Goal: Task Accomplishment & Management: Manage account settings

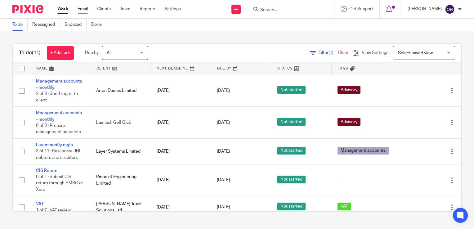
click at [83, 7] on link "Email" at bounding box center [83, 9] width 10 height 6
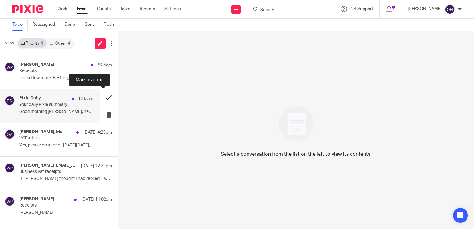
click at [103, 99] on button at bounding box center [109, 97] width 19 height 16
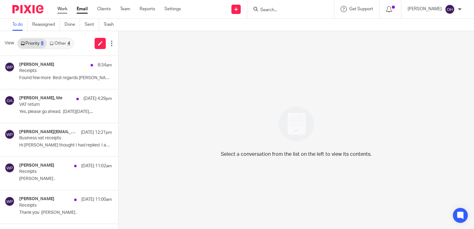
click at [63, 10] on link "Work" at bounding box center [62, 9] width 10 height 6
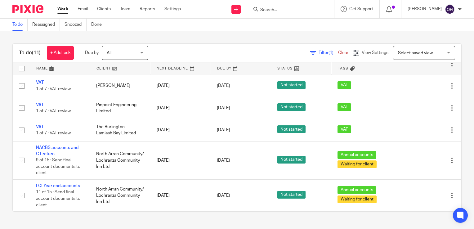
scroll to position [174, 0]
click at [278, 8] on input "Search" at bounding box center [288, 10] width 56 height 6
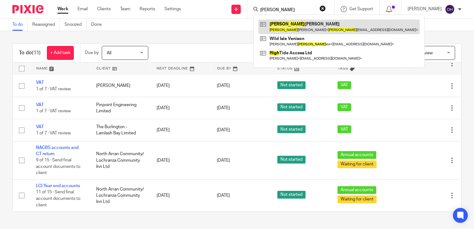
type input "[PERSON_NAME]"
click at [288, 20] on link at bounding box center [338, 27] width 161 height 14
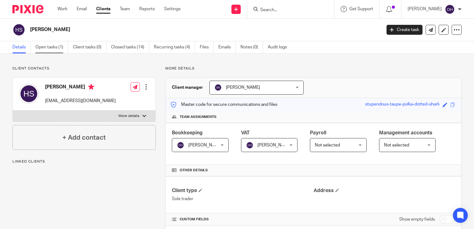
click at [51, 48] on link "Open tasks (1)" at bounding box center [51, 47] width 33 height 12
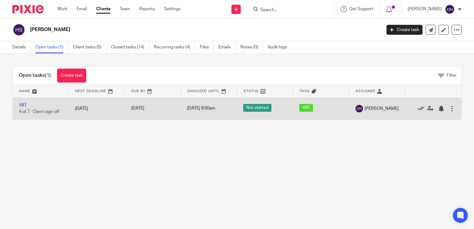
click at [418, 107] on icon at bounding box center [421, 108] width 6 height 6
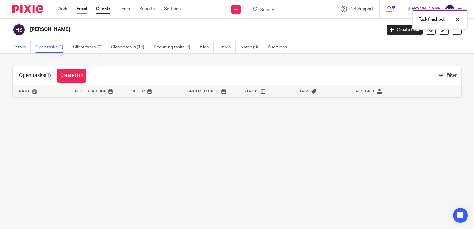
click at [83, 9] on link "Email" at bounding box center [82, 9] width 10 height 6
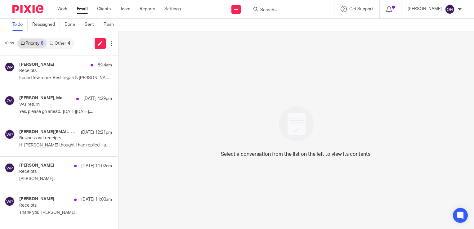
click at [63, 53] on div "View Priority 8 Other 4" at bounding box center [59, 43] width 118 height 25
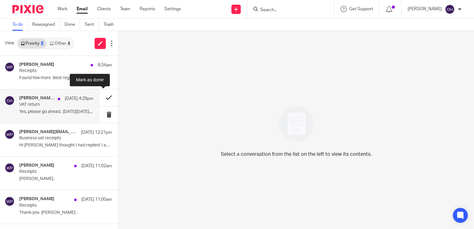
click at [103, 99] on button at bounding box center [109, 97] width 19 height 16
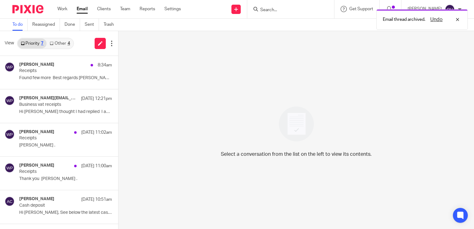
click at [58, 46] on link "Other 4" at bounding box center [60, 43] width 26 height 10
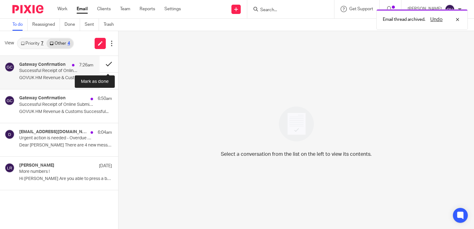
click at [107, 64] on button at bounding box center [109, 64] width 19 height 16
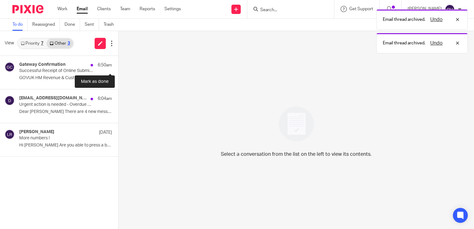
click at [118, 64] on button at bounding box center [120, 64] width 5 height 16
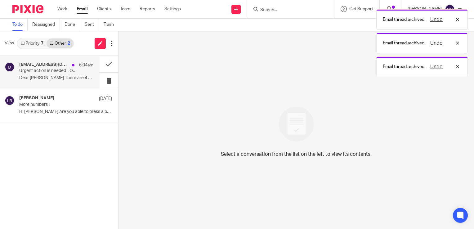
click at [60, 75] on div "do_not_reply@nestpensions.org.uk 6:04am Urgent action is needed - Overdue contr…" at bounding box center [56, 72] width 74 height 21
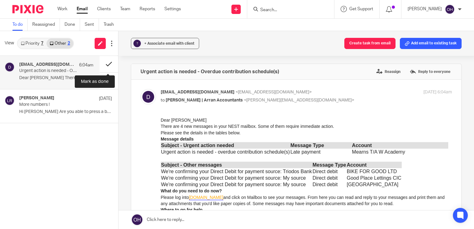
click at [107, 64] on button at bounding box center [109, 64] width 19 height 16
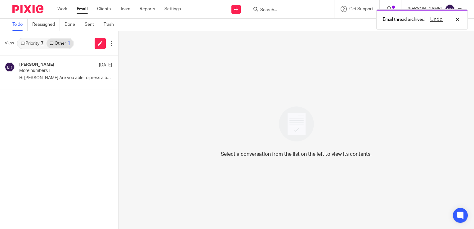
click at [31, 49] on div "View Priority 7 Other 1" at bounding box center [59, 43] width 118 height 25
click at [29, 44] on link "Priority 7" at bounding box center [32, 43] width 29 height 10
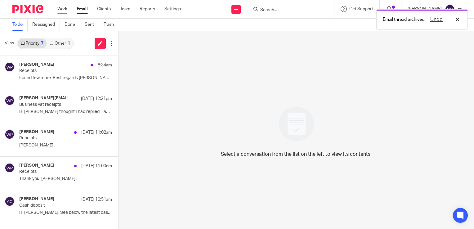
click at [61, 9] on link "Work" at bounding box center [62, 9] width 10 height 6
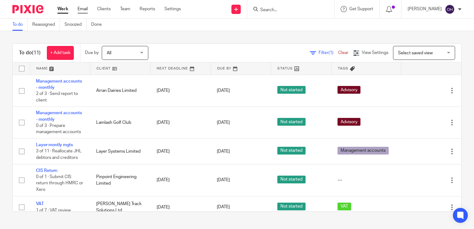
click at [79, 7] on link "Email" at bounding box center [83, 9] width 10 height 6
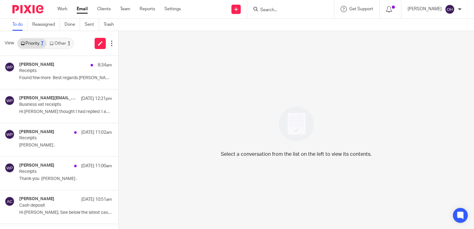
click at [53, 41] on link "Other 1" at bounding box center [60, 43] width 26 height 10
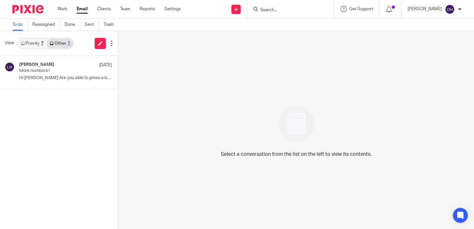
click at [38, 44] on link "Priority 7" at bounding box center [32, 43] width 29 height 10
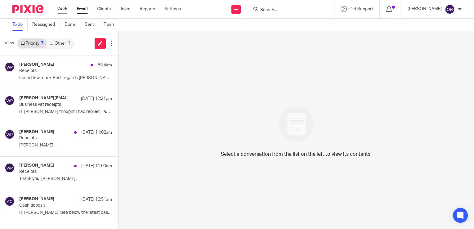
click at [64, 12] on link "Work" at bounding box center [62, 9] width 10 height 6
